Goal: Contribute content

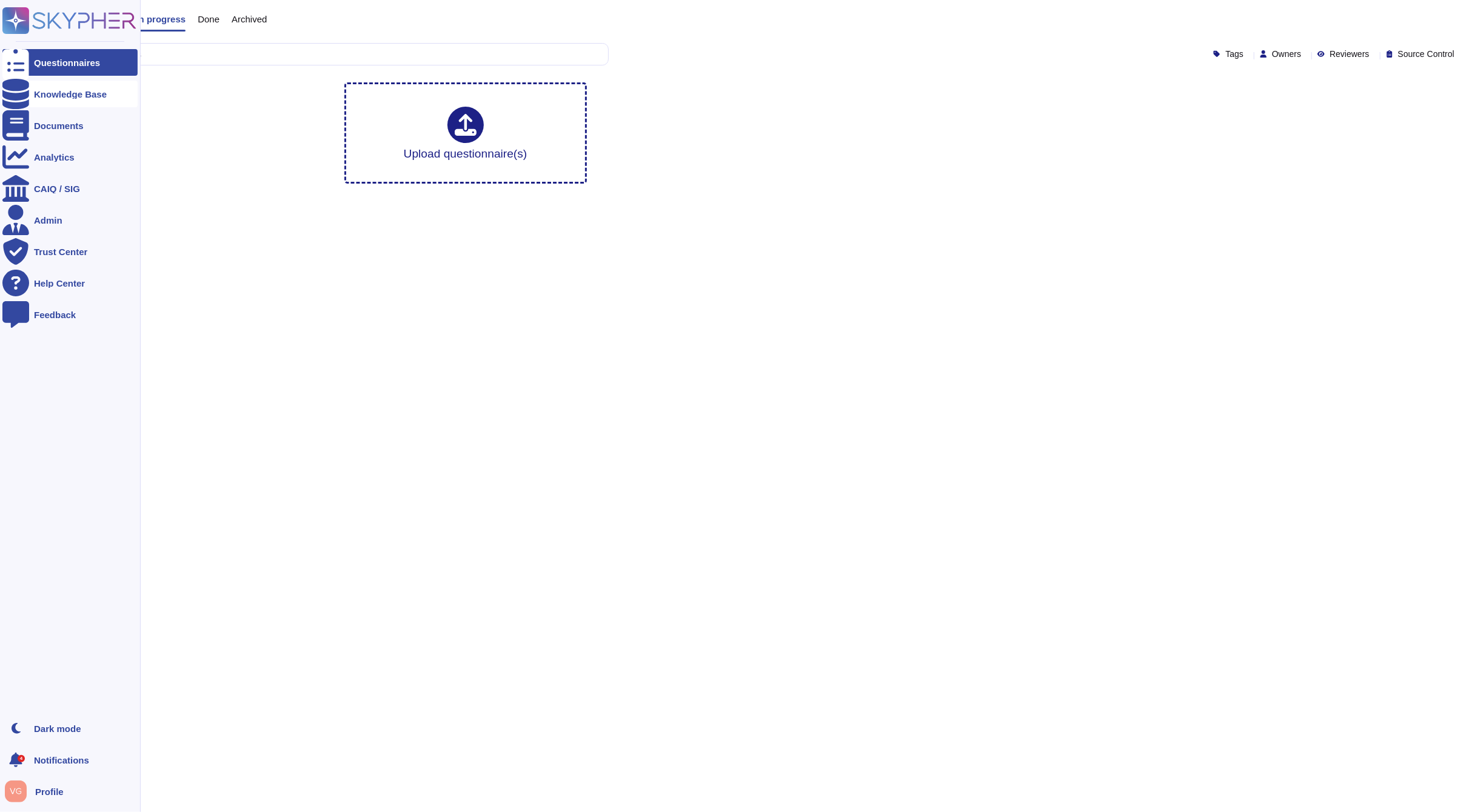
click at [15, 92] on icon at bounding box center [16, 94] width 27 height 30
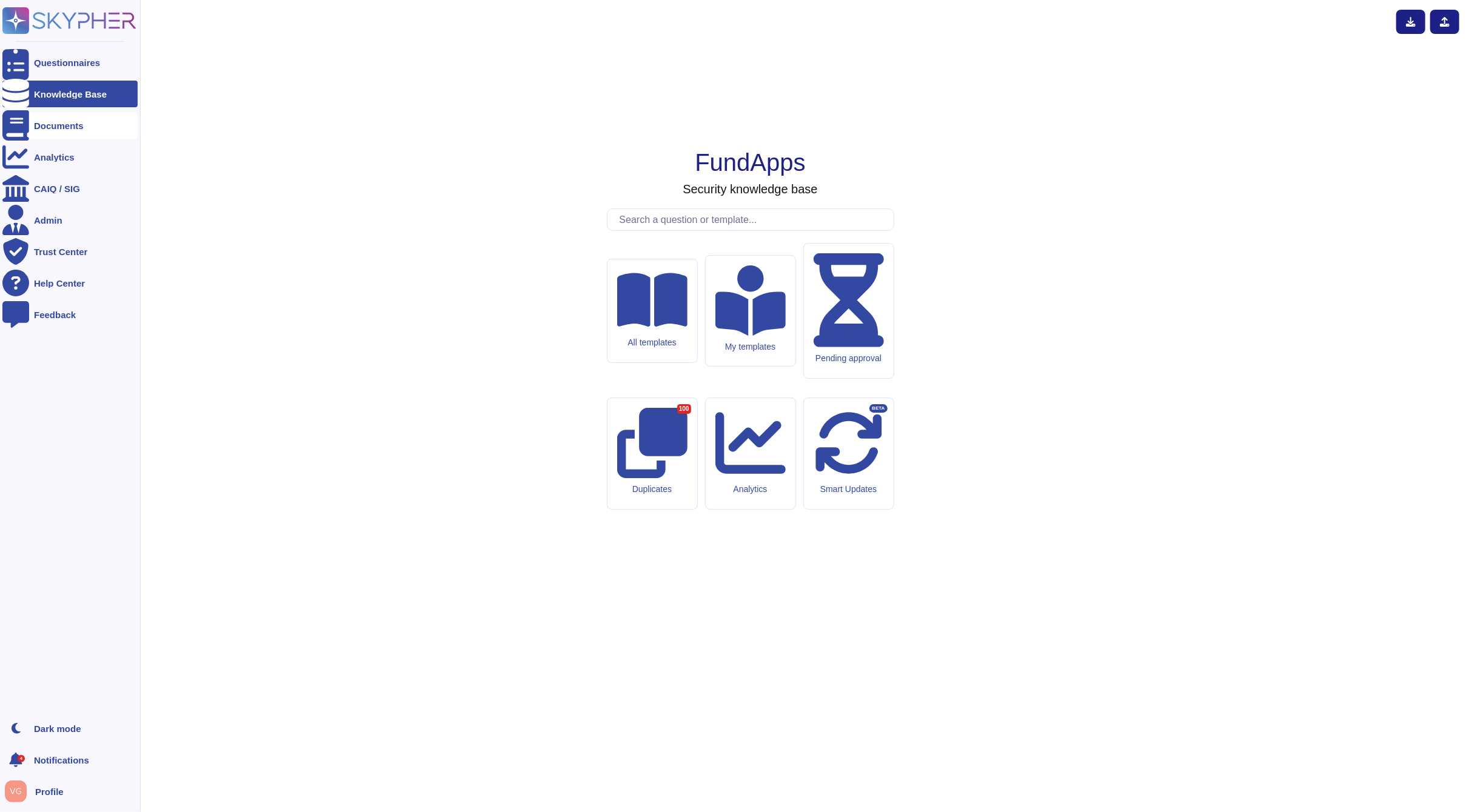
click at [50, 126] on div "Documents" at bounding box center [59, 126] width 50 height 9
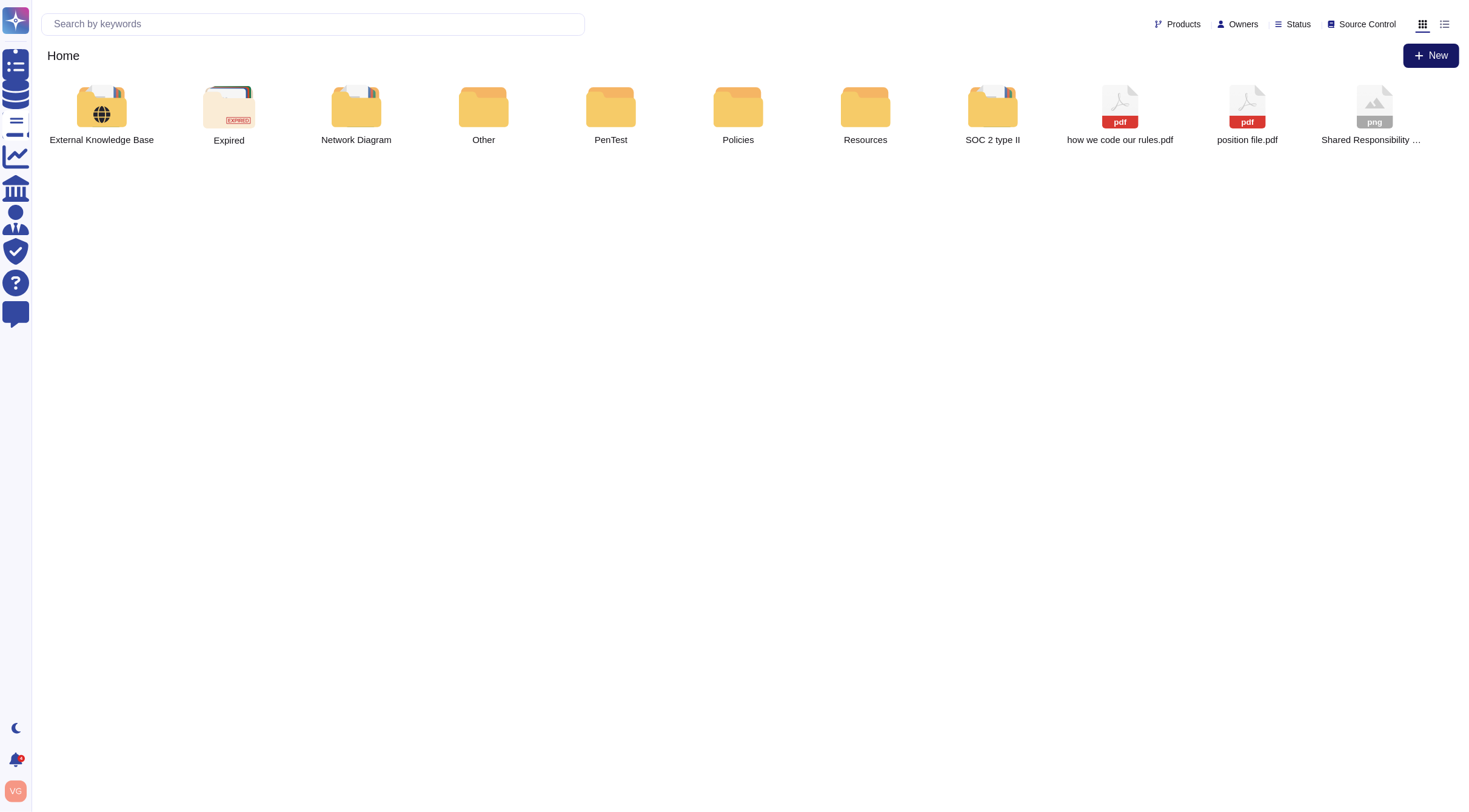
click at [1437, 61] on button "New" at bounding box center [1431, 56] width 56 height 25
click at [1398, 100] on div "File from local" at bounding box center [1405, 101] width 106 height 19
click at [1438, 54] on span "New" at bounding box center [1439, 55] width 19 height 10
click at [1372, 91] on div "File from local" at bounding box center [1395, 94] width 106 height 19
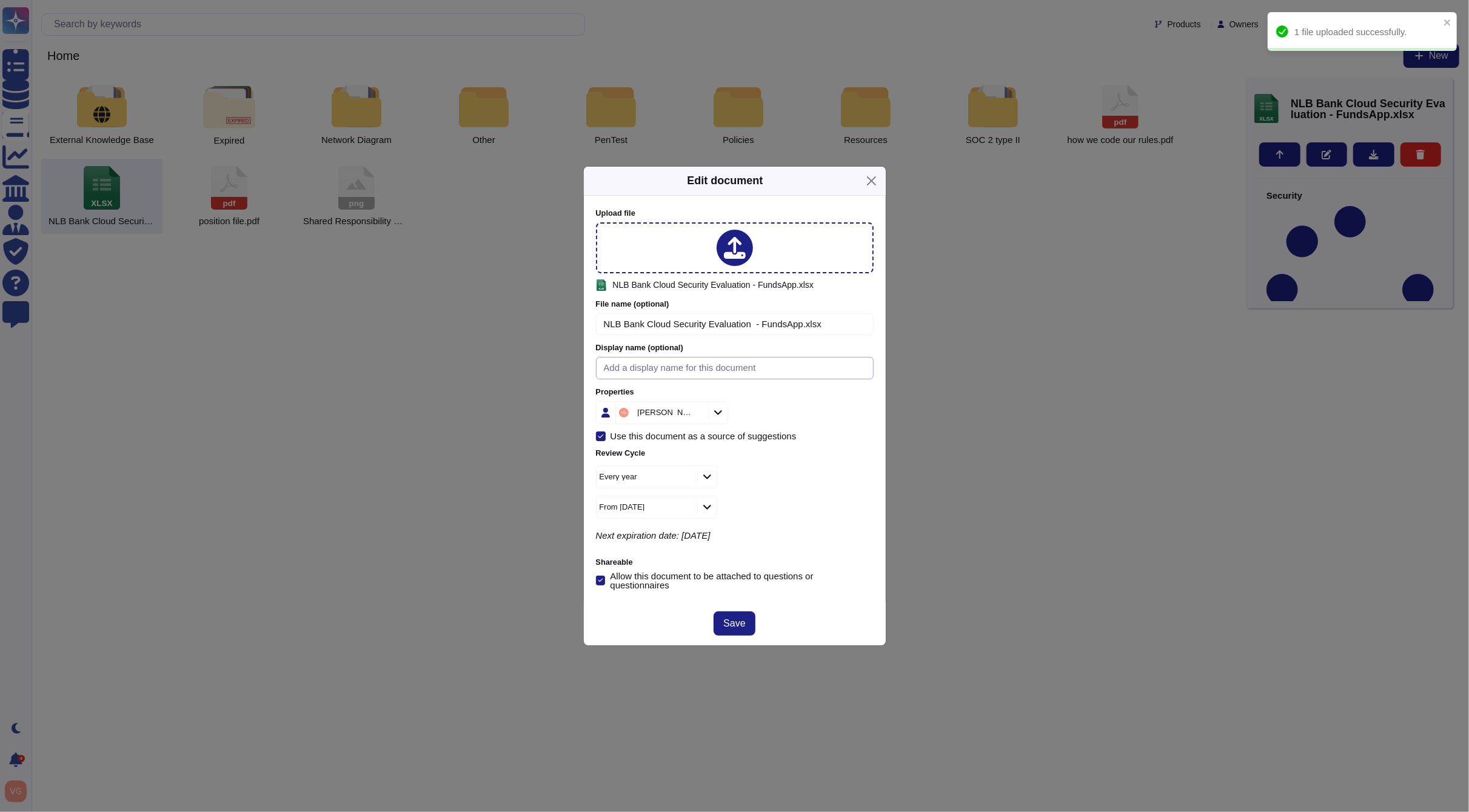
click at [681, 373] on input at bounding box center [734, 368] width 277 height 22
type input "NLB Bank"
click at [758, 409] on div "[PERSON_NAME]" at bounding box center [734, 413] width 277 height 23
click at [720, 411] on div at bounding box center [718, 413] width 19 height 13
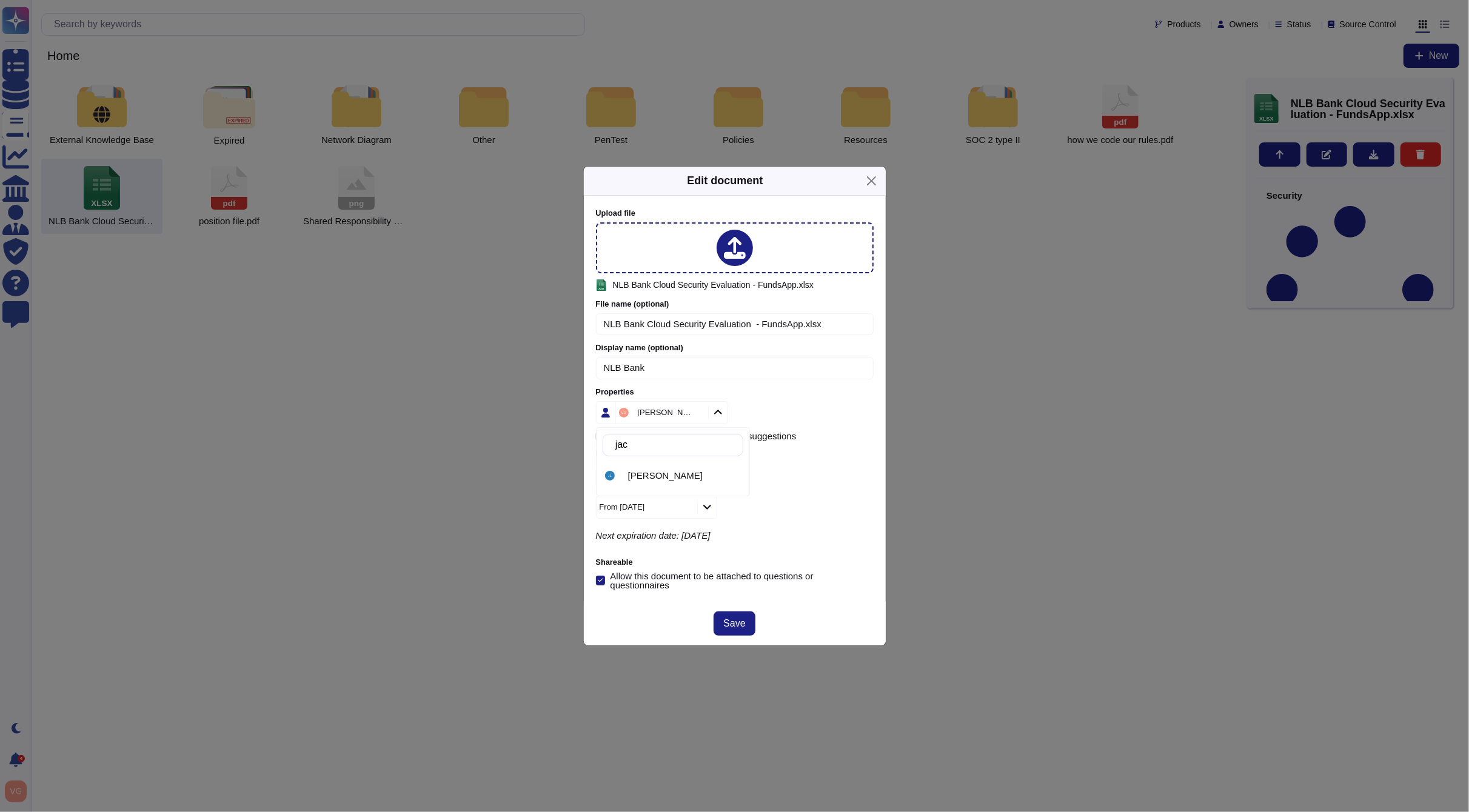
type input "jack"
click at [630, 482] on div "[PERSON_NAME]" at bounding box center [672, 476] width 141 height 28
click at [719, 573] on div "Allow this document to be attached to questions or questionnaires" at bounding box center [742, 581] width 263 height 18
click at [0, 0] on input "Allow this document to be attached to questions or questionnaires" at bounding box center [0, 0] width 0 height 0
click at [732, 621] on span "Save" at bounding box center [733, 623] width 22 height 10
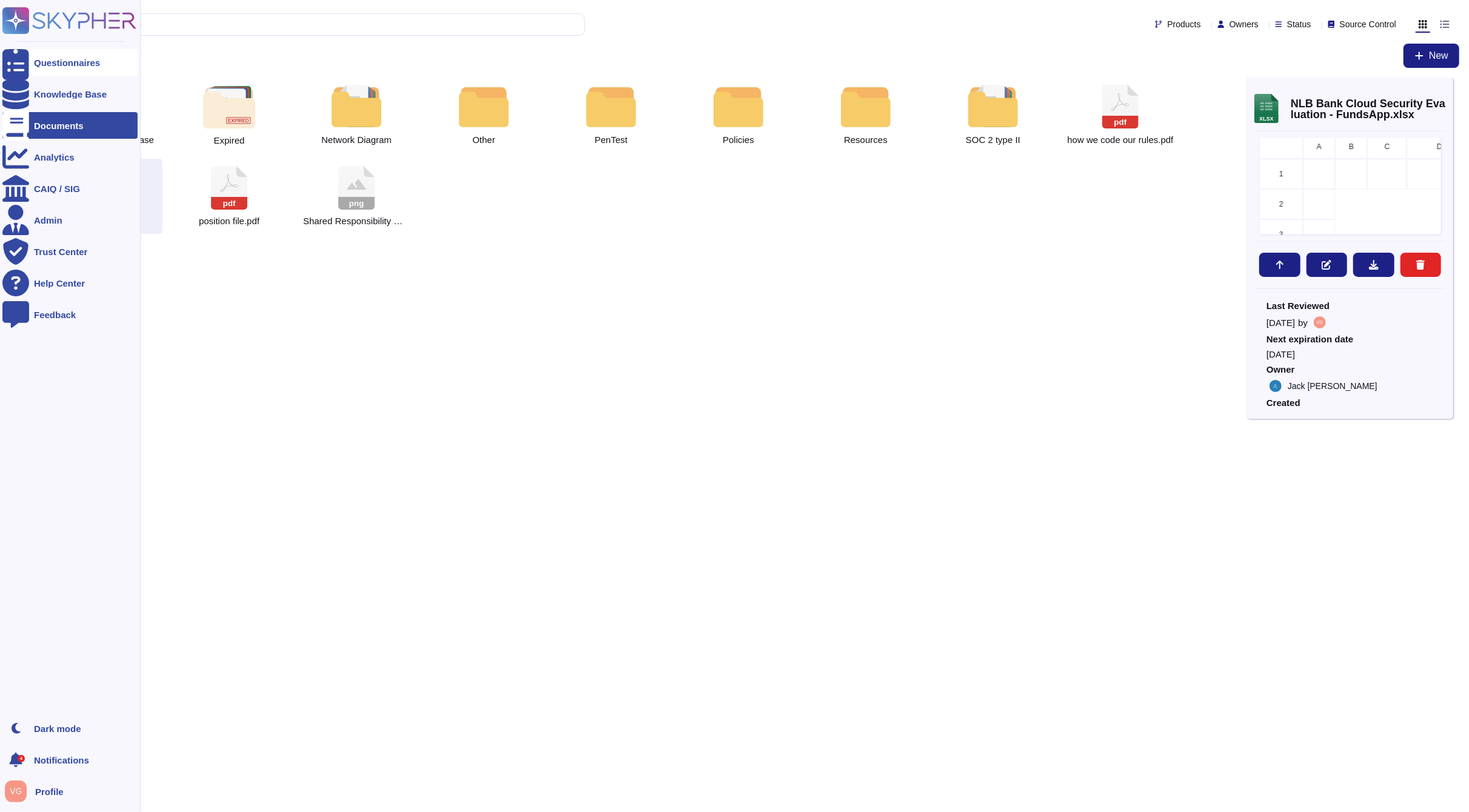
scroll to position [353, 172]
